Goal: Task Accomplishment & Management: Manage account settings

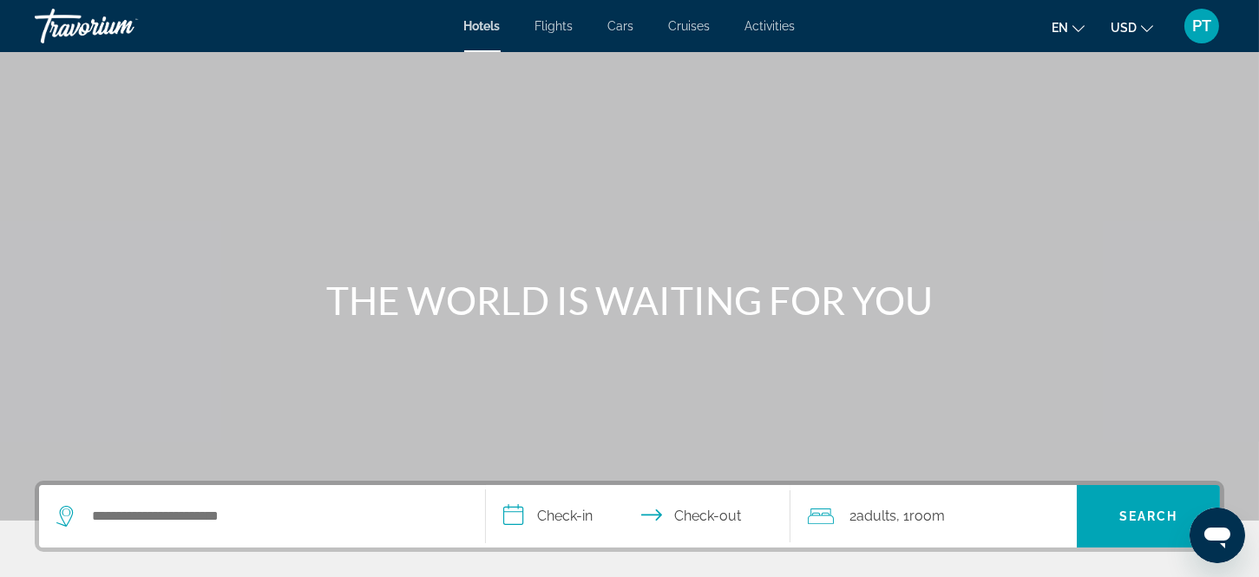
click at [1198, 21] on span "PT" at bounding box center [1201, 25] width 19 height 17
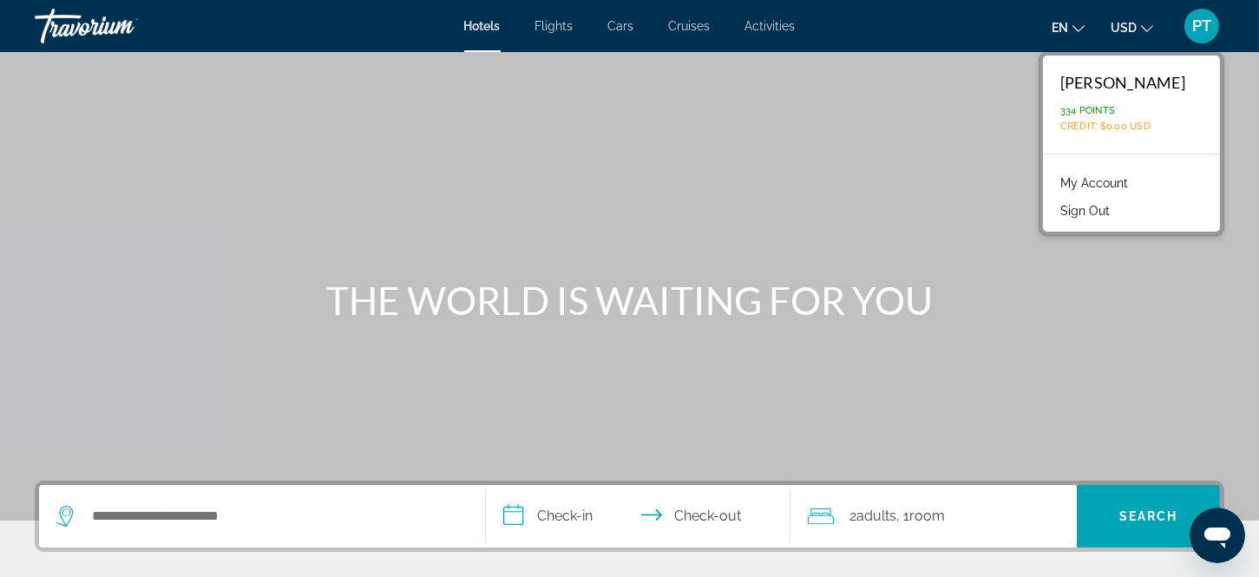
click at [1131, 174] on link "My Account" at bounding box center [1094, 183] width 85 height 23
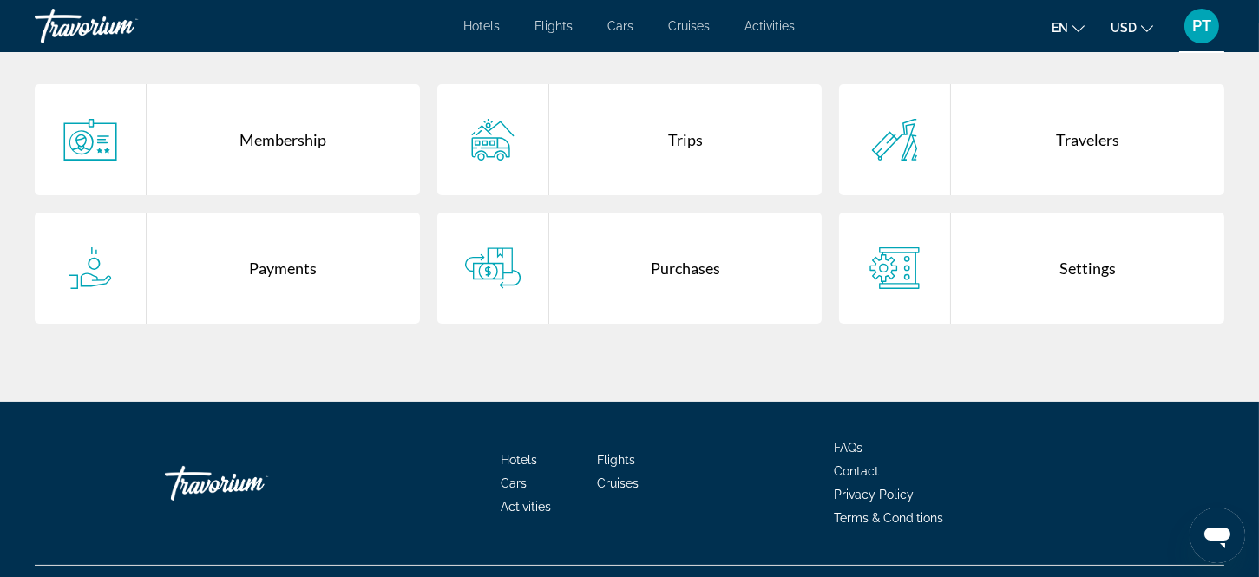
scroll to position [473, 0]
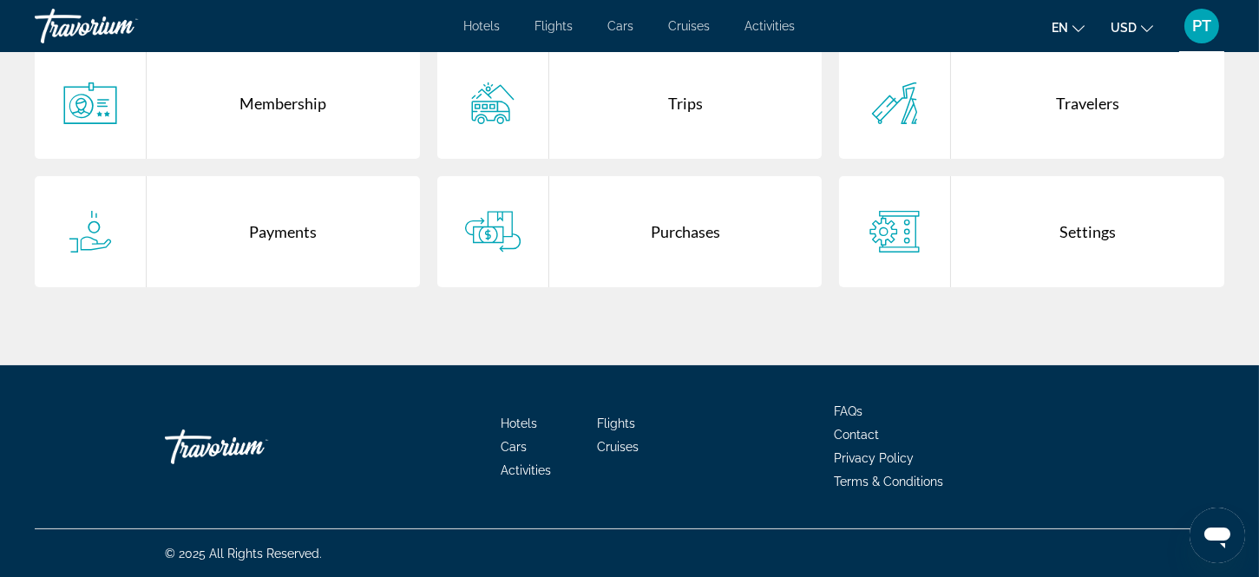
click at [679, 224] on div "Purchases" at bounding box center [685, 231] width 273 height 111
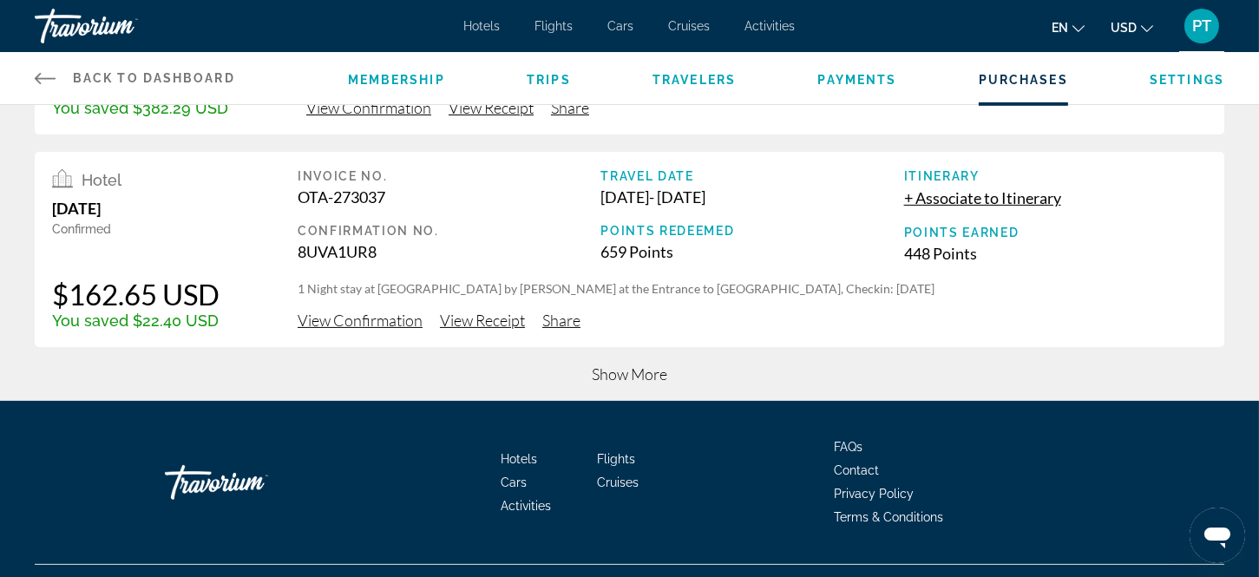
scroll to position [857, 0]
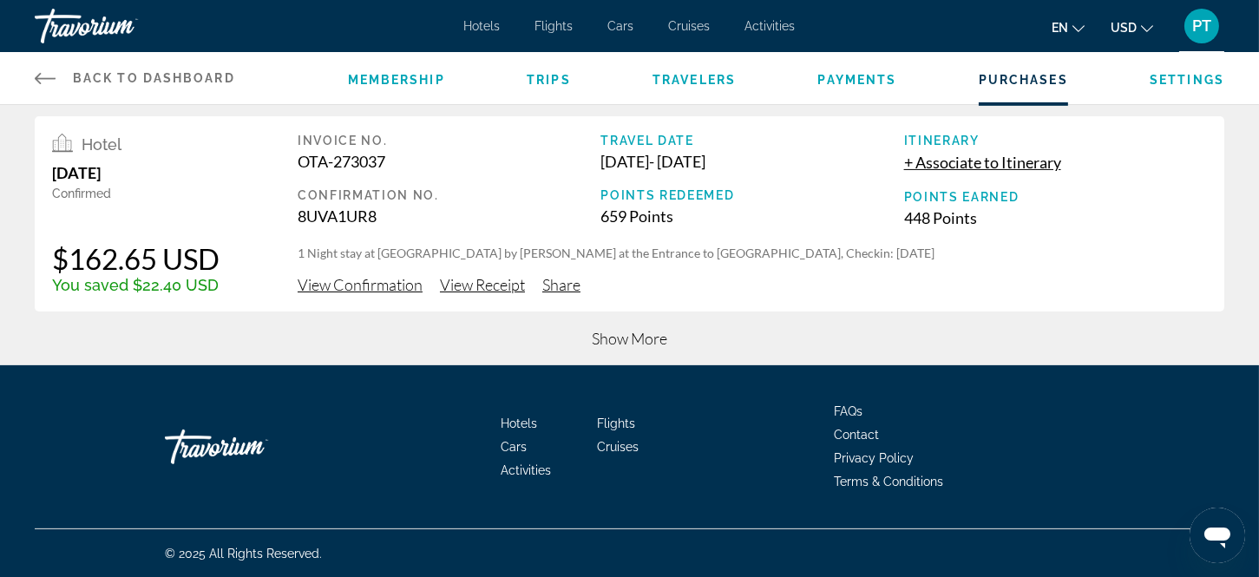
click at [618, 330] on span "Show More" at bounding box center [630, 338] width 76 height 19
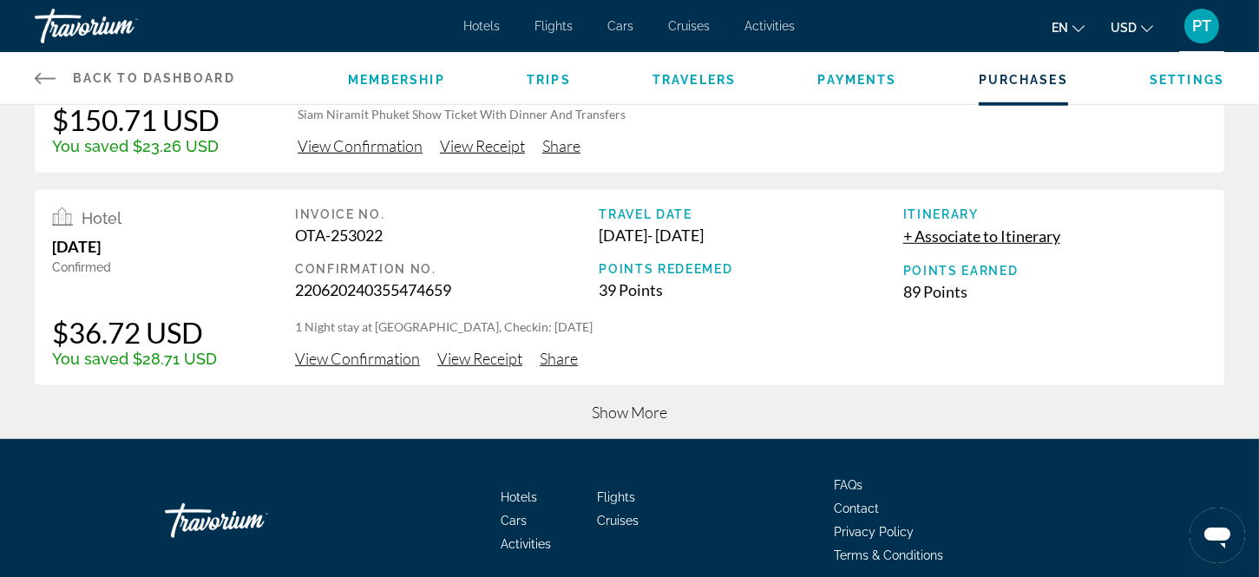
scroll to position [1920, 0]
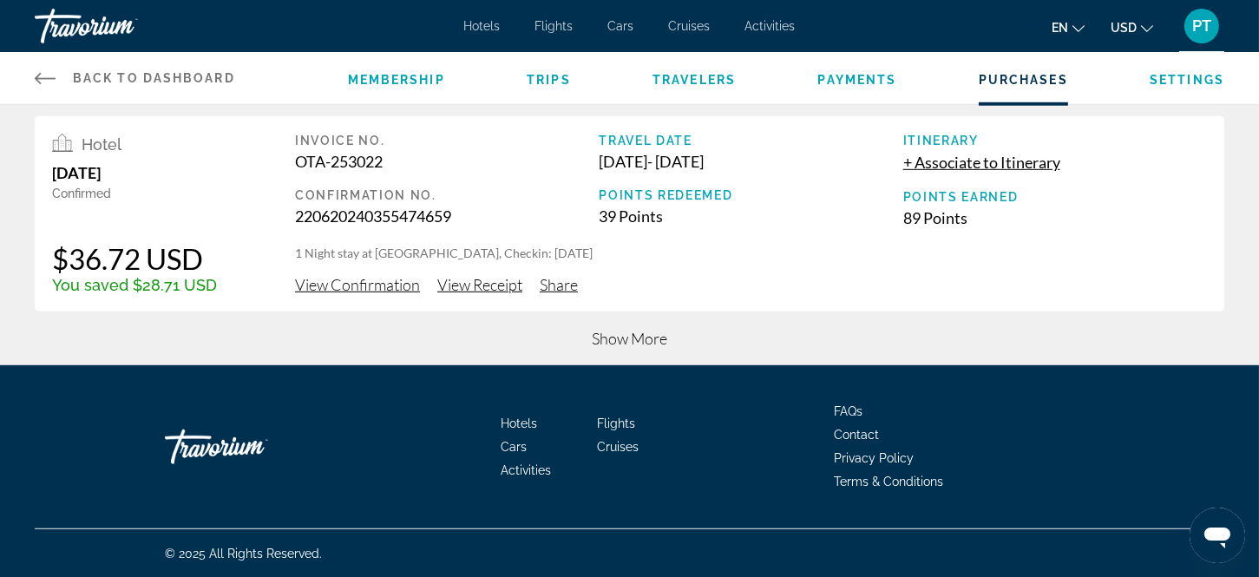
click at [627, 331] on span "Show More" at bounding box center [630, 338] width 76 height 19
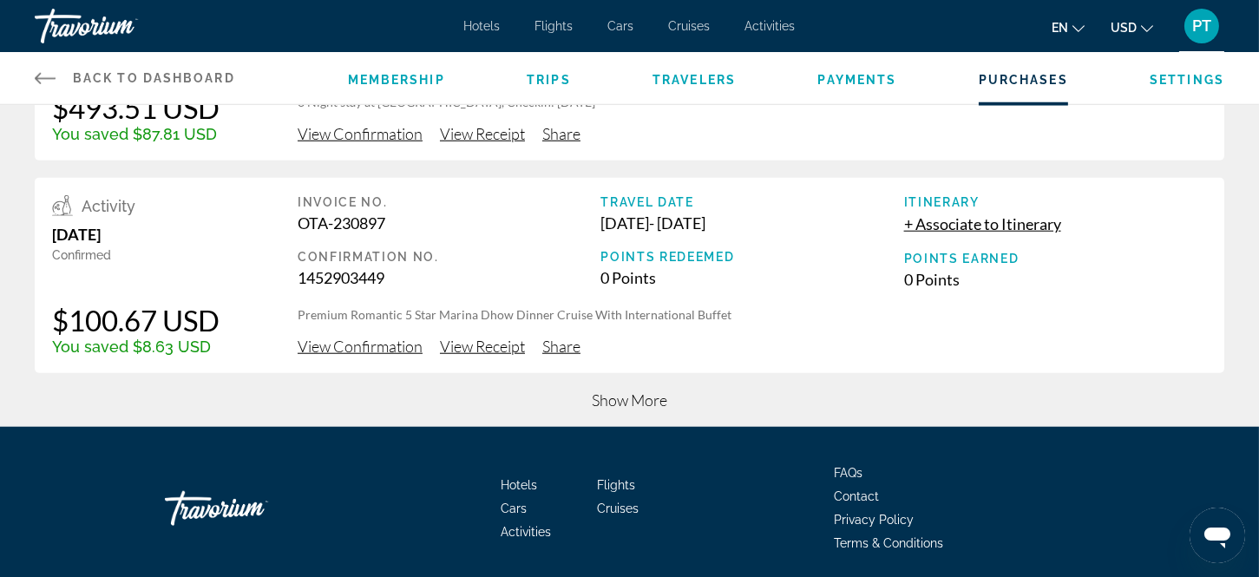
scroll to position [2983, 0]
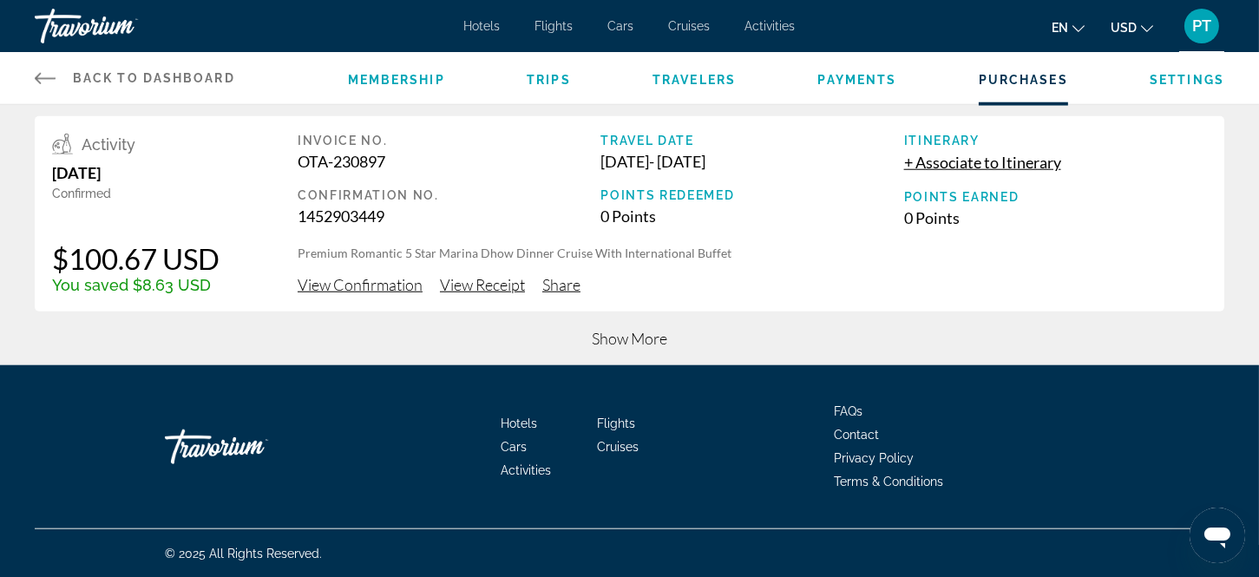
click at [634, 333] on span "Show More" at bounding box center [630, 338] width 76 height 19
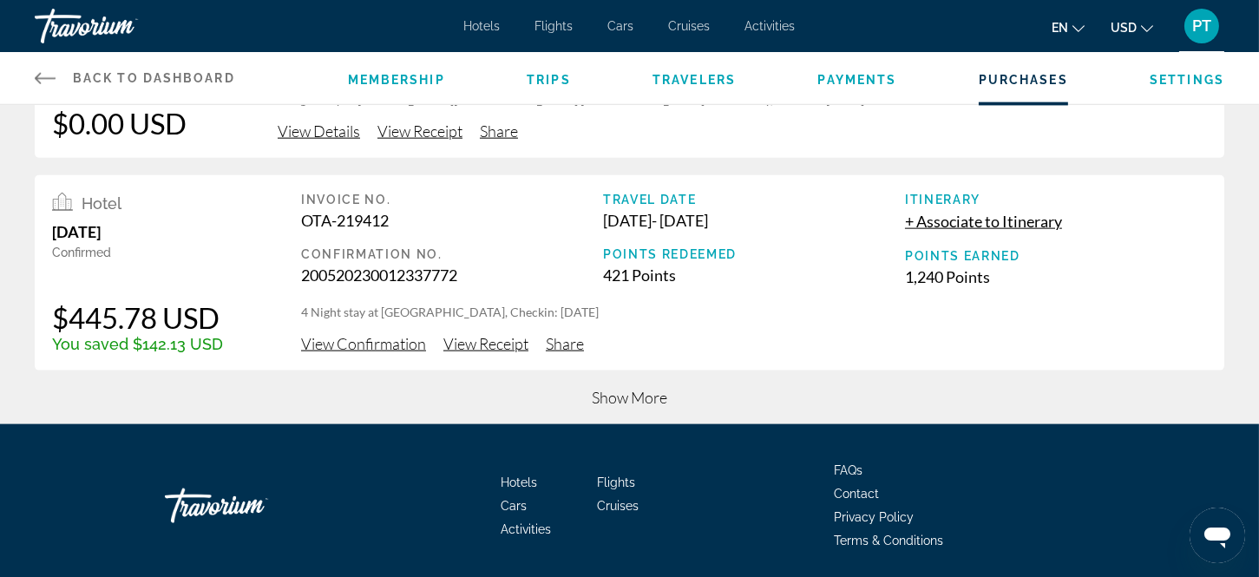
scroll to position [4044, 0]
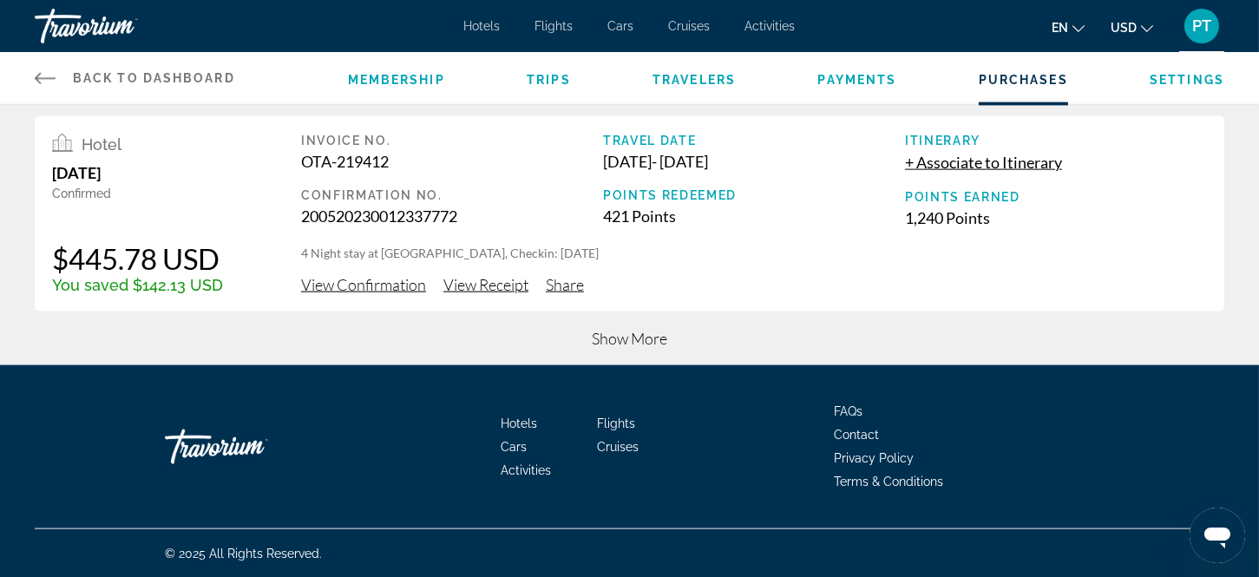
click at [621, 333] on span "Show More" at bounding box center [630, 338] width 76 height 19
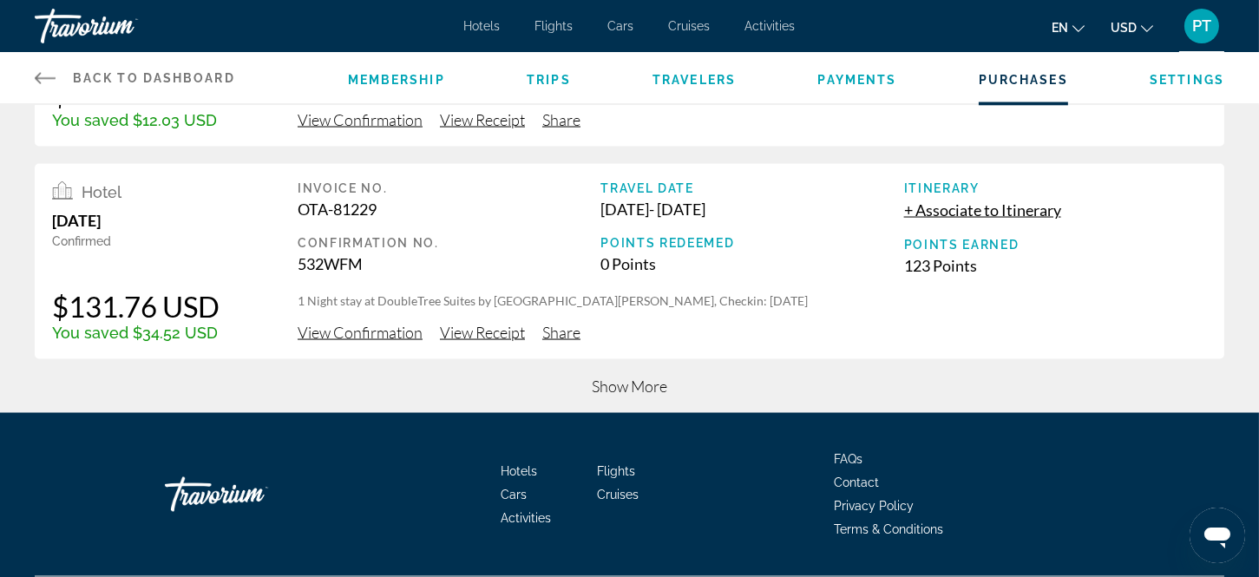
scroll to position [5107, 0]
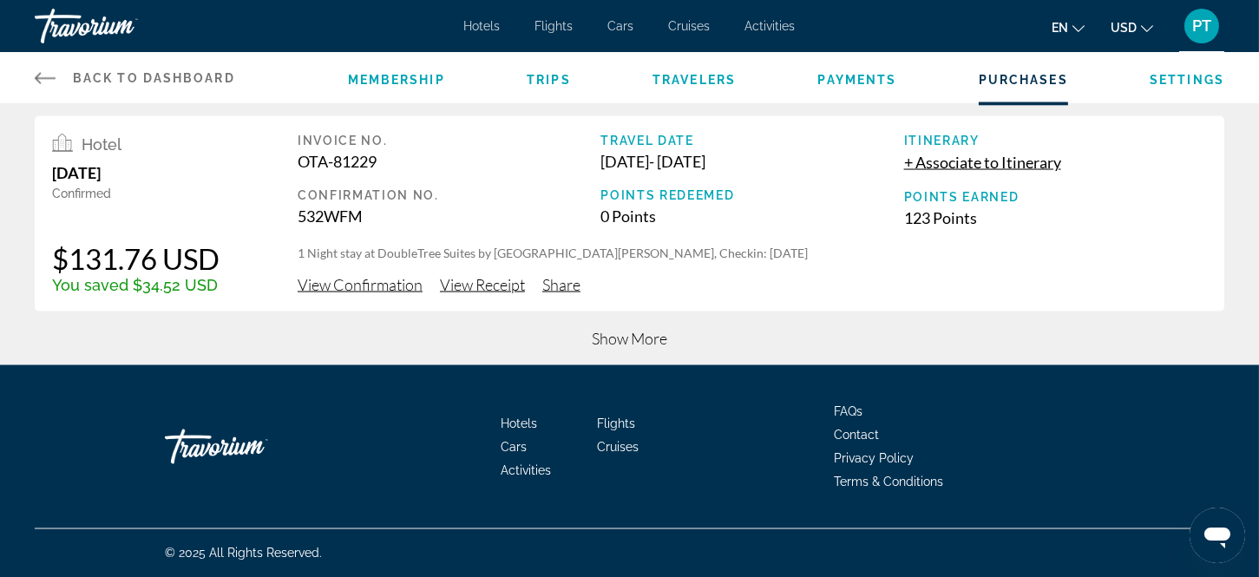
click at [627, 333] on span "Show More" at bounding box center [630, 338] width 76 height 19
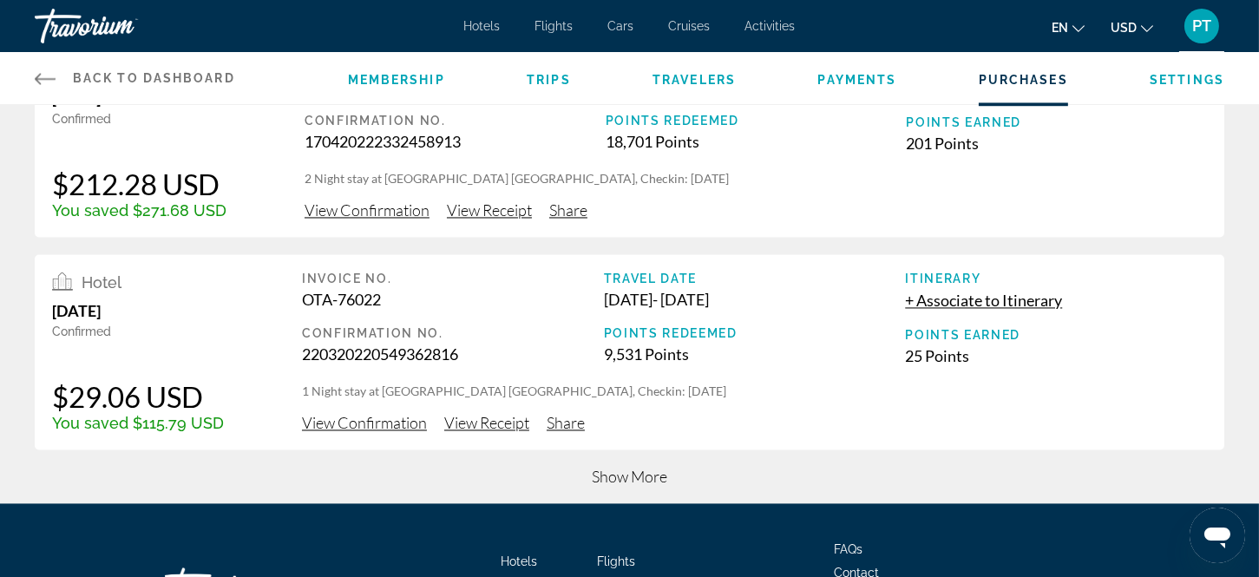
scroll to position [6170, 0]
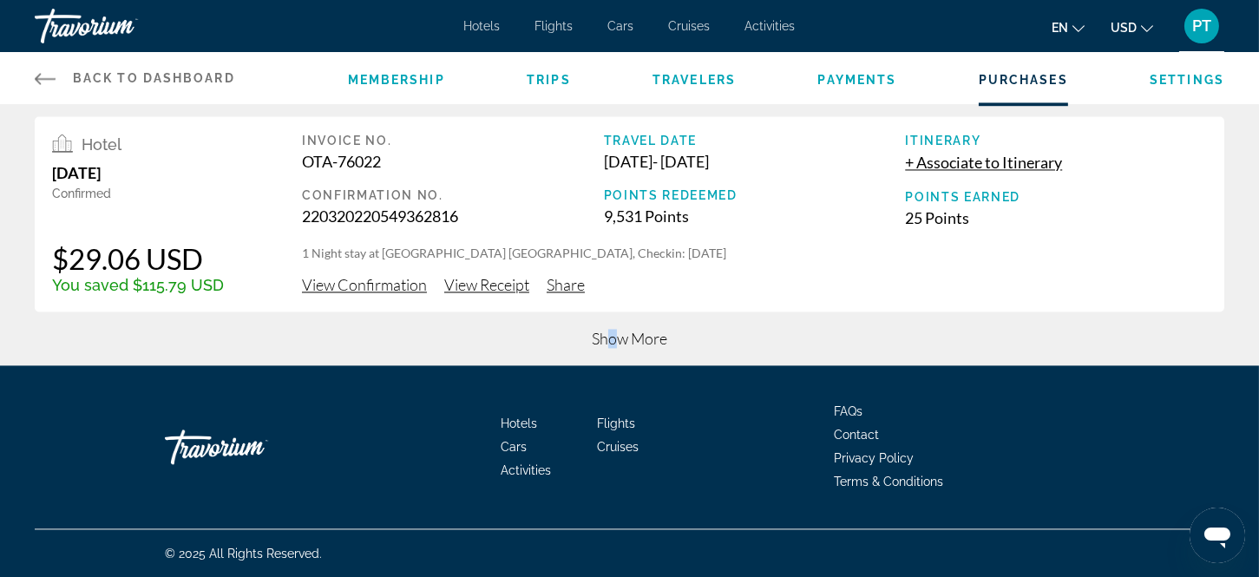
click at [613, 334] on span "Show More" at bounding box center [630, 338] width 76 height 19
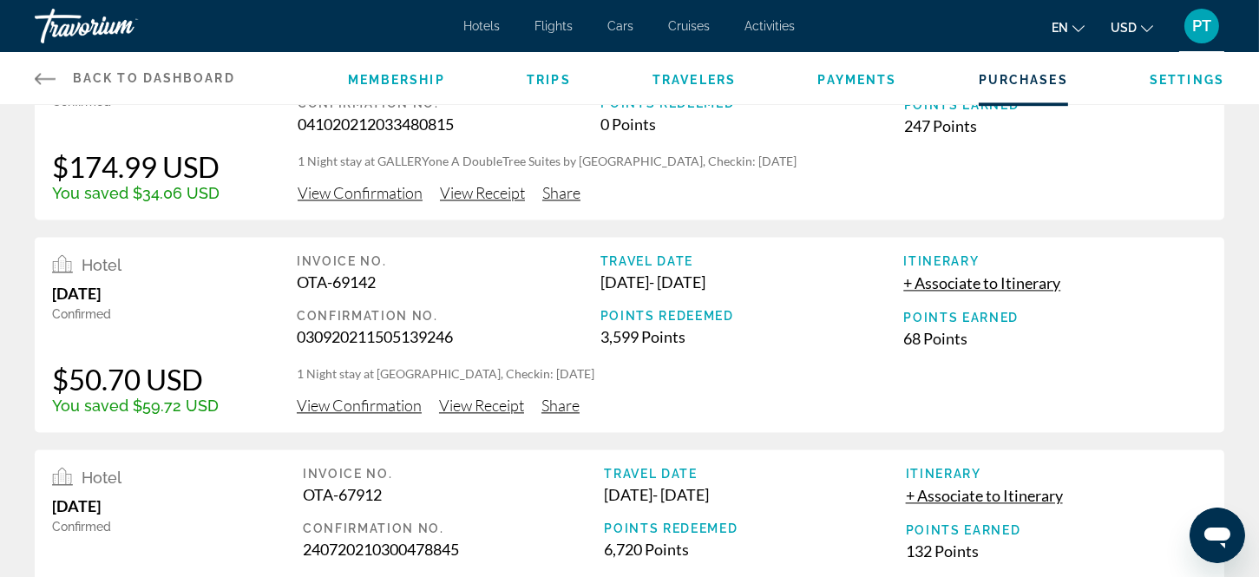
scroll to position [6501, 0]
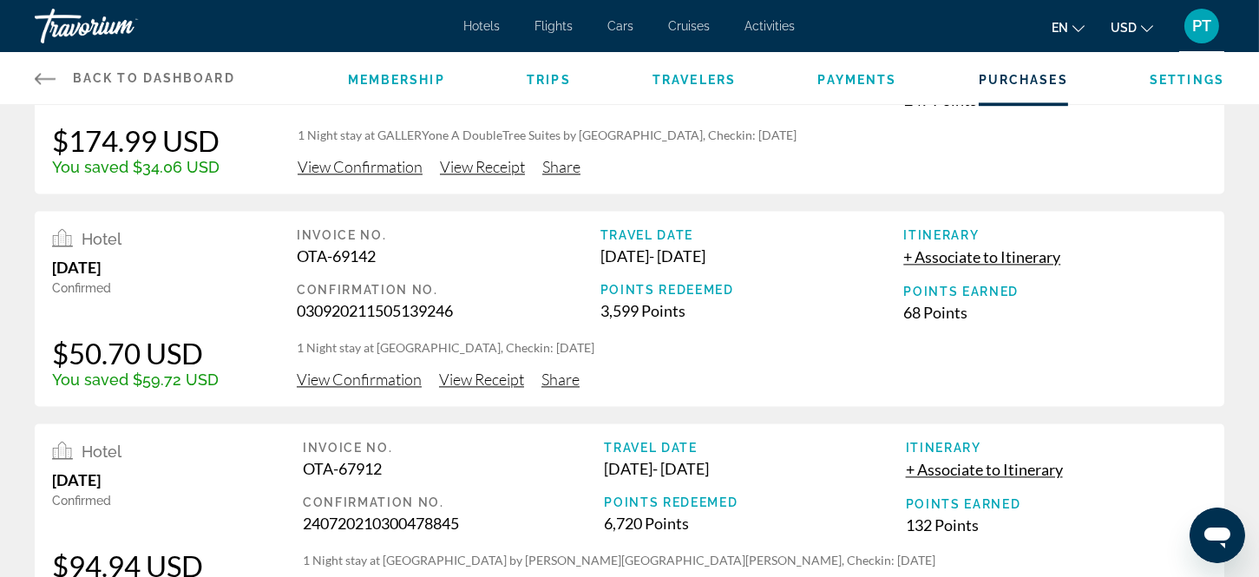
click at [990, 252] on span "+ Associate to Itinerary" at bounding box center [981, 256] width 157 height 19
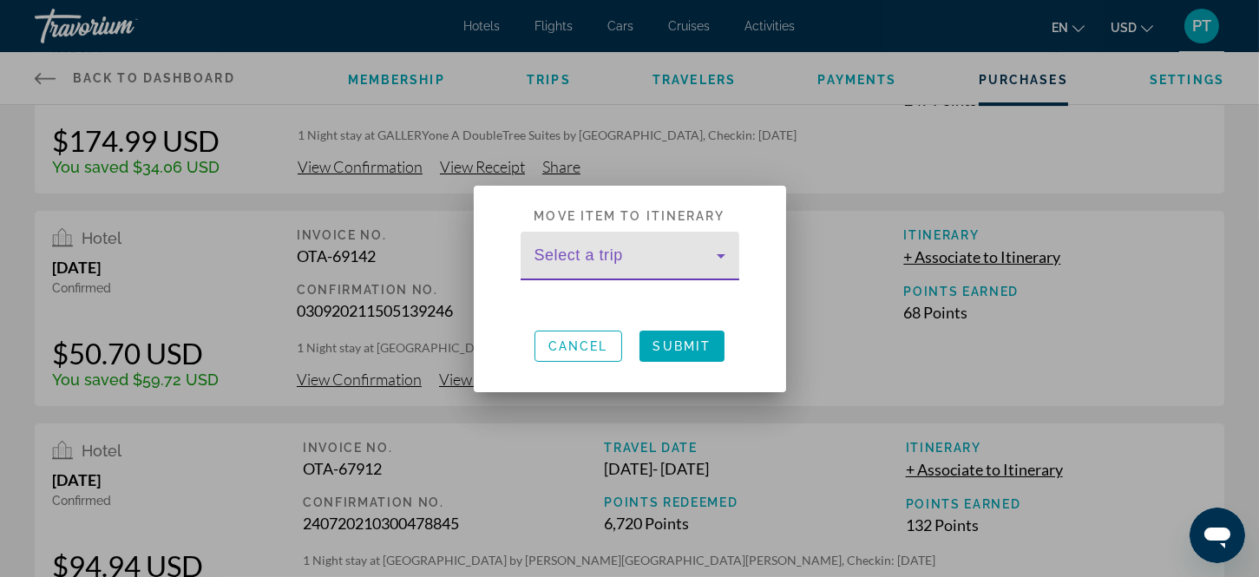
click at [719, 256] on icon at bounding box center [721, 256] width 9 height 4
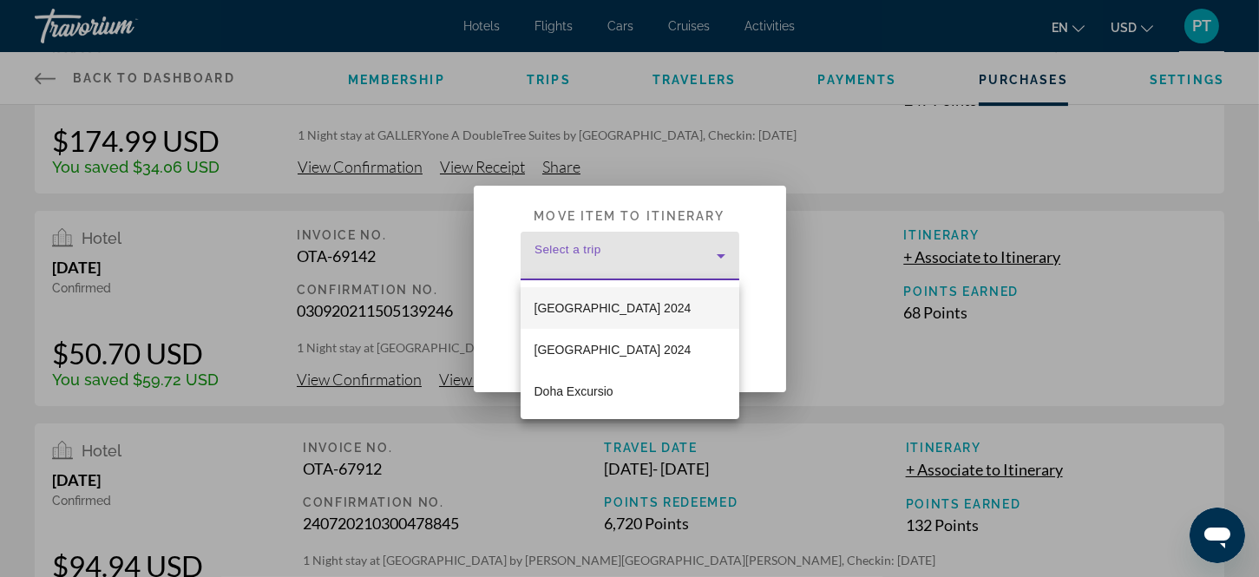
click at [1109, 259] on div at bounding box center [629, 288] width 1259 height 577
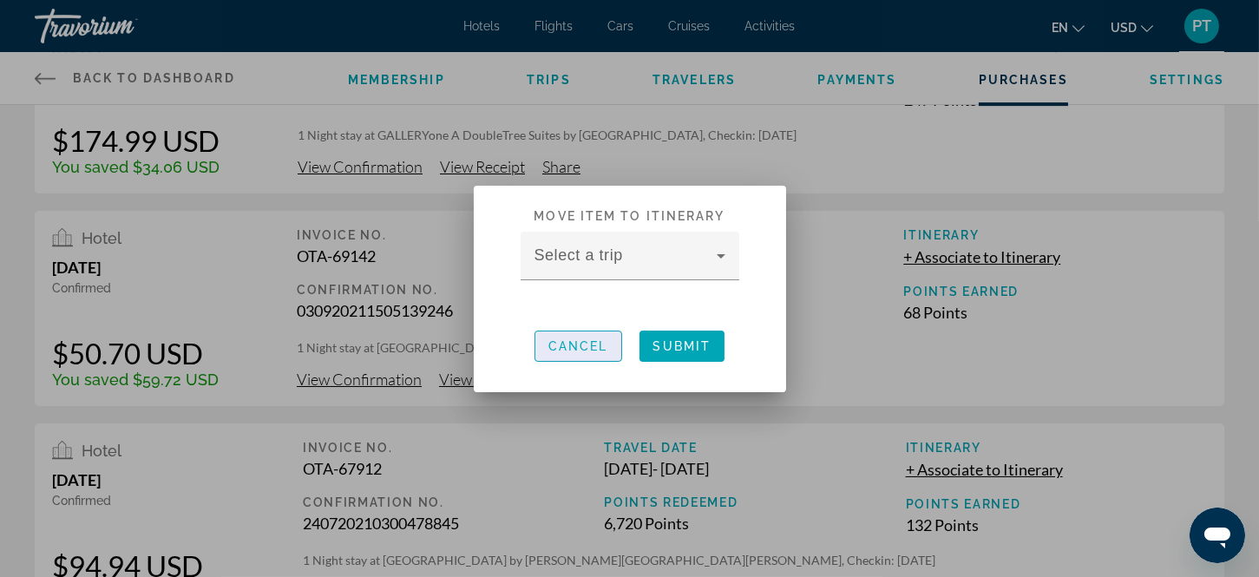
click at [581, 342] on span "Cancel" at bounding box center [578, 346] width 60 height 14
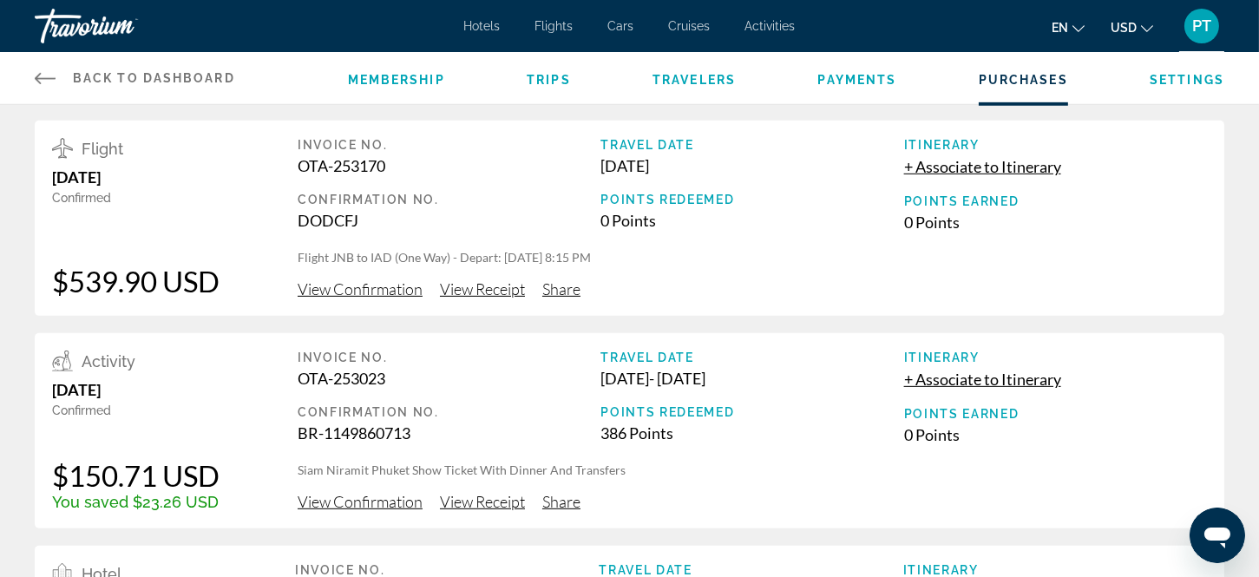
scroll to position [1452, 0]
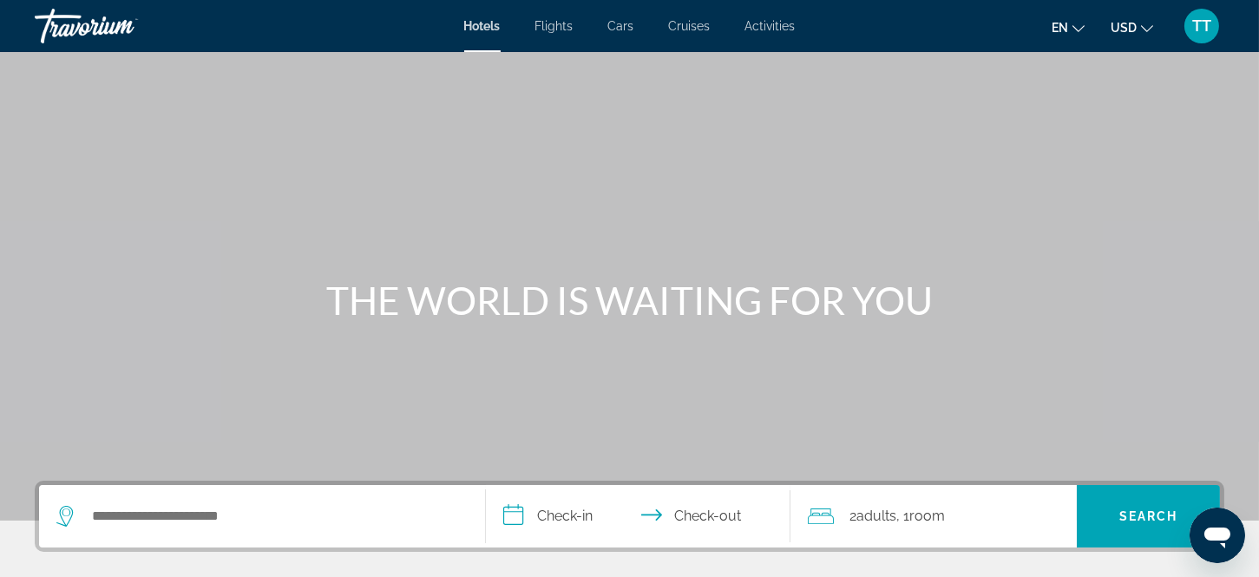
click at [1203, 24] on span "TT" at bounding box center [1201, 25] width 19 height 17
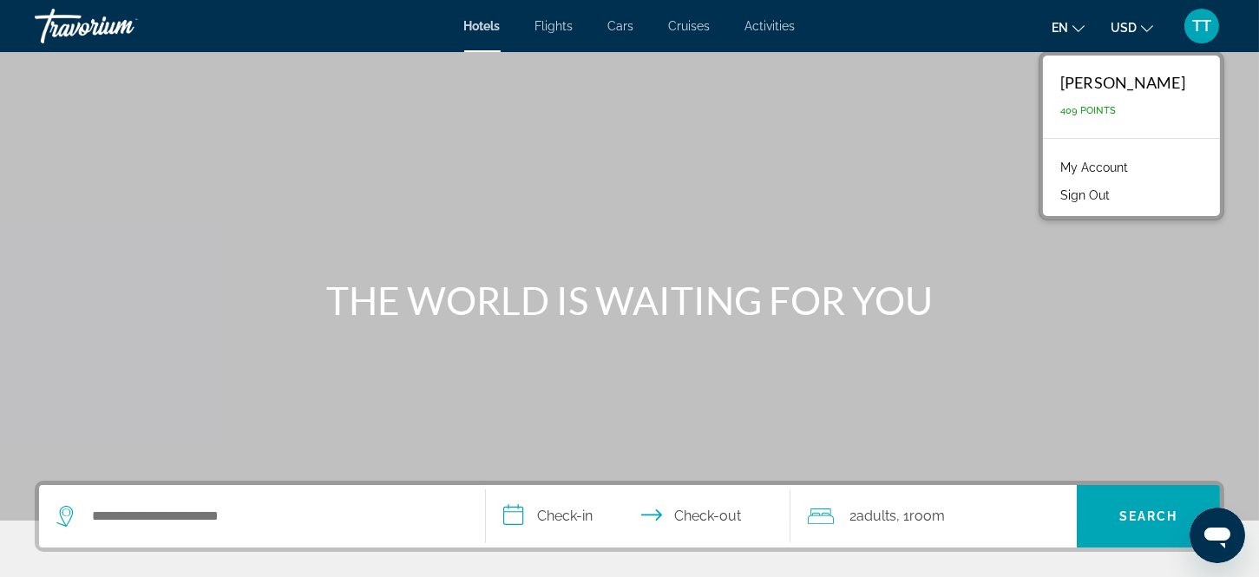
click at [1123, 162] on link "My Account" at bounding box center [1094, 167] width 85 height 23
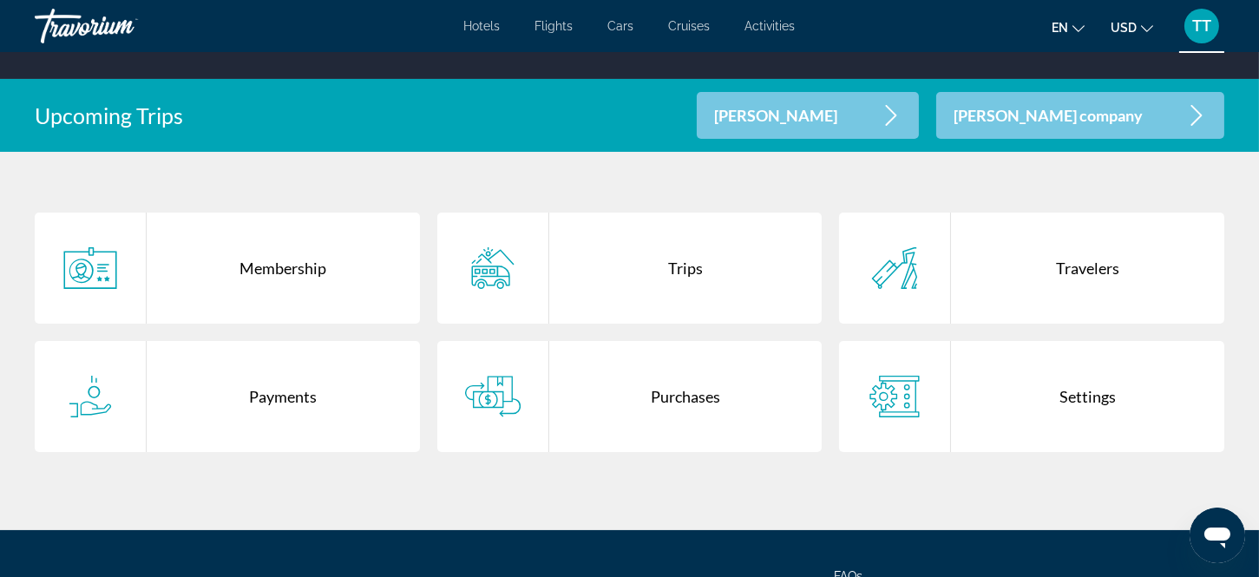
scroll to position [371, 0]
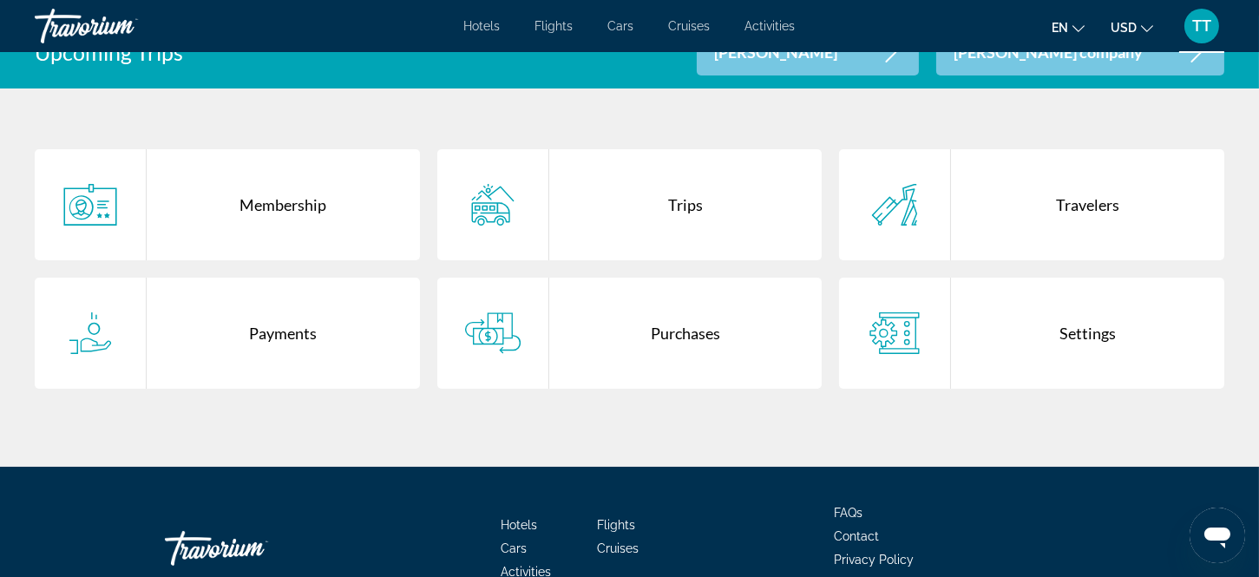
click at [682, 330] on div "Purchases" at bounding box center [685, 333] width 273 height 111
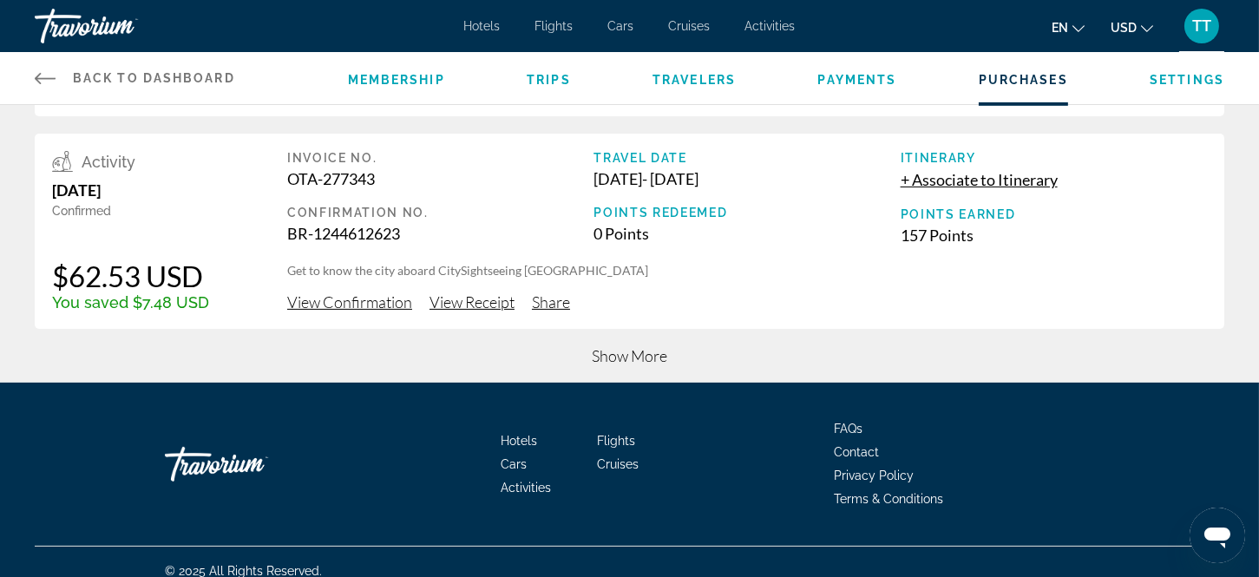
scroll to position [857, 0]
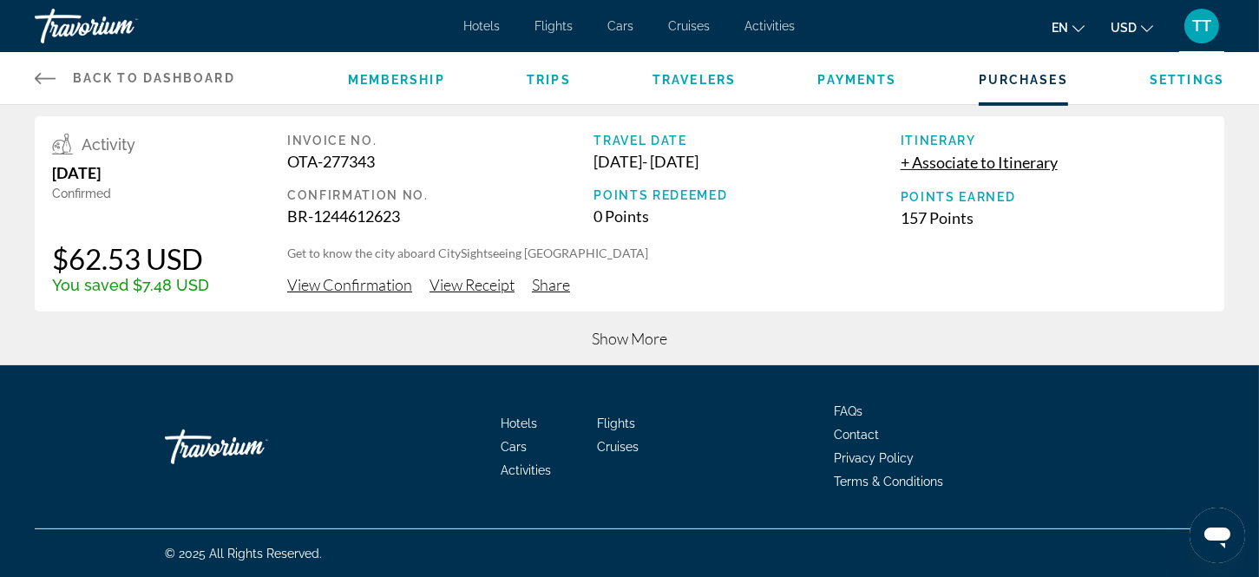
click at [603, 334] on span "Show More" at bounding box center [630, 338] width 76 height 19
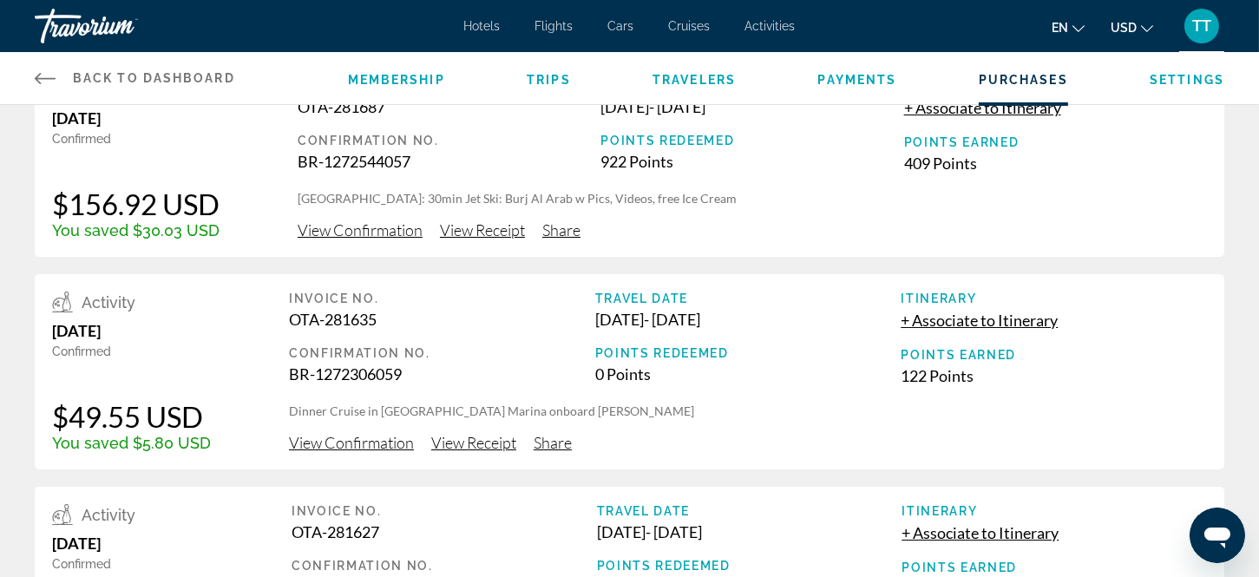
scroll to position [0, 0]
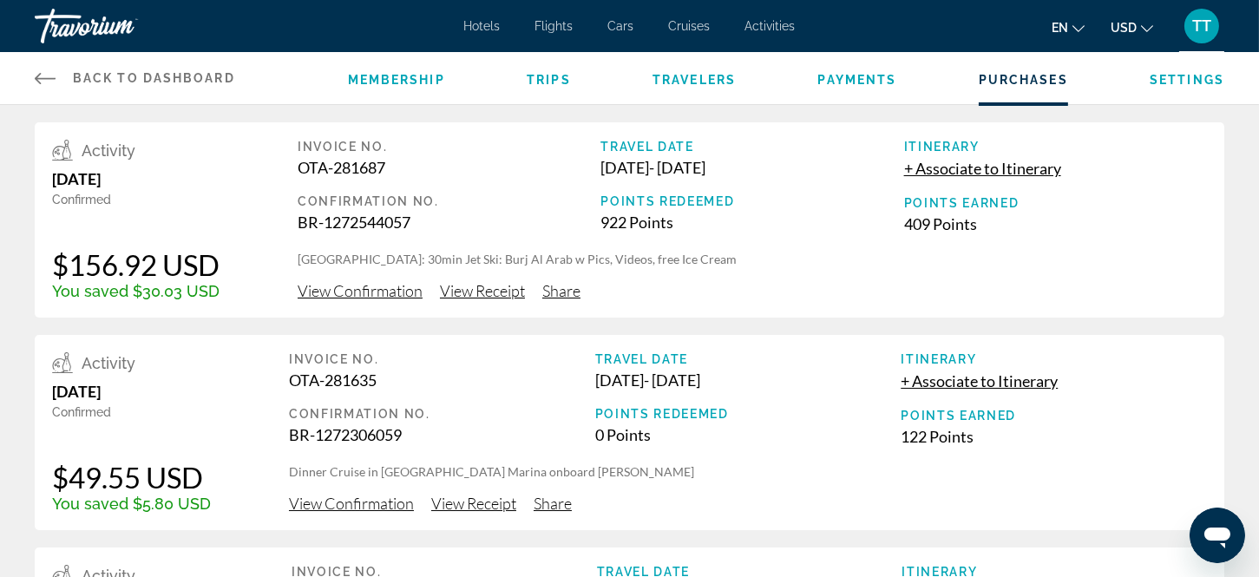
click at [843, 73] on span "Payments" at bounding box center [857, 80] width 79 height 14
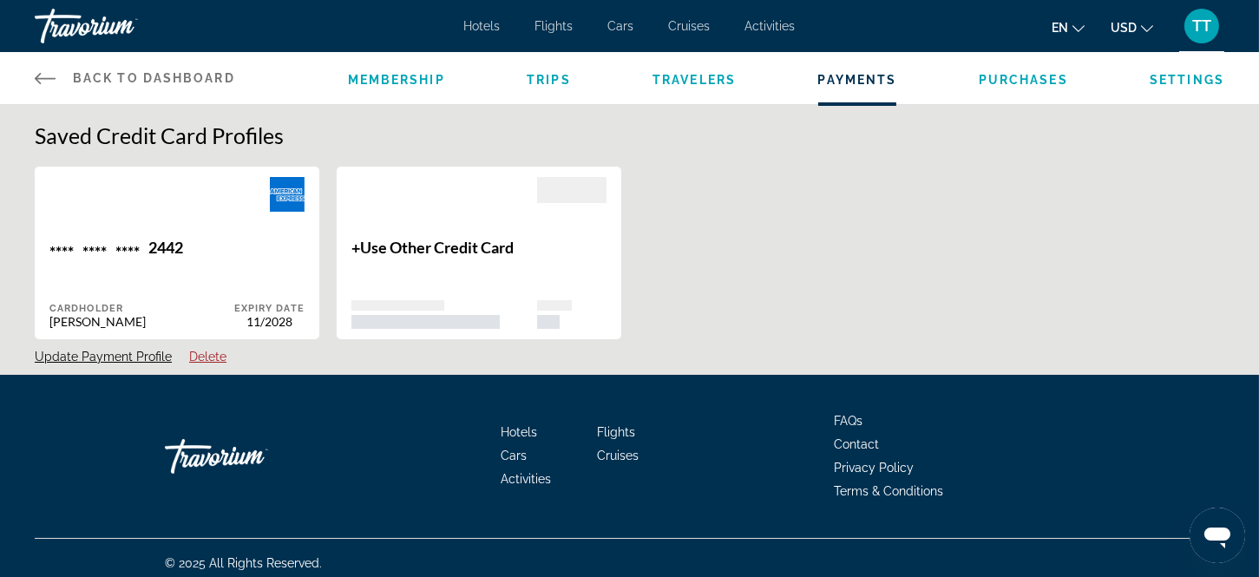
click at [545, 76] on span "Trips" at bounding box center [549, 80] width 44 height 14
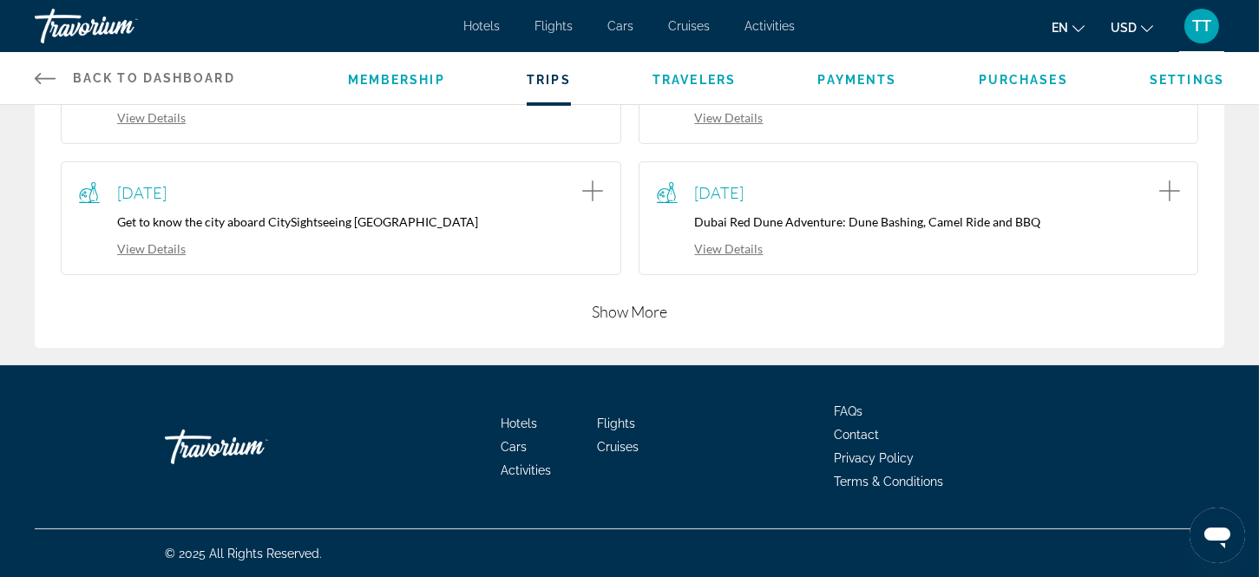
scroll to position [643, 0]
click at [621, 309] on button "Show More" at bounding box center [630, 310] width 76 height 21
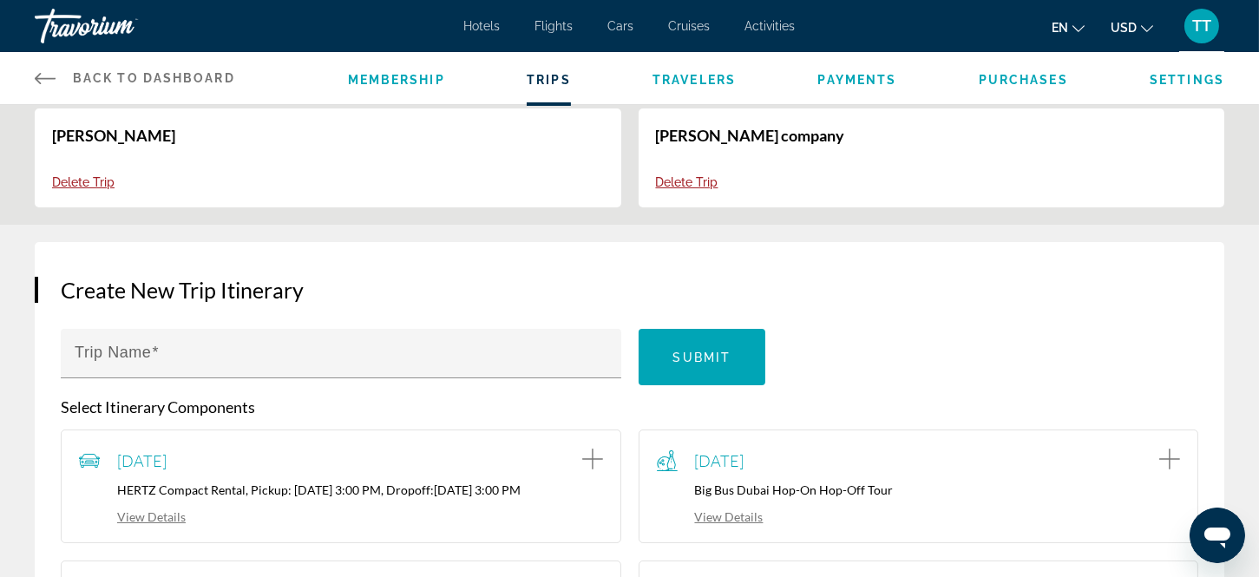
scroll to position [96, 0]
click at [1187, 75] on span "Settings" at bounding box center [1187, 80] width 75 height 14
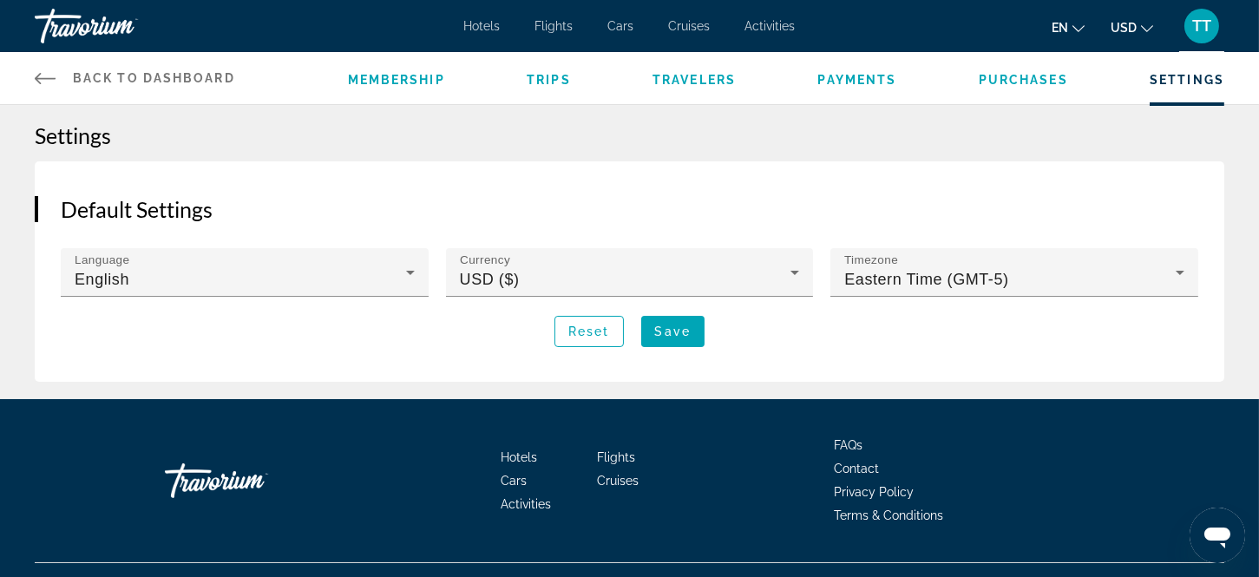
click at [404, 76] on span "Membership" at bounding box center [396, 80] width 97 height 14
